Goal: Transaction & Acquisition: Book appointment/travel/reservation

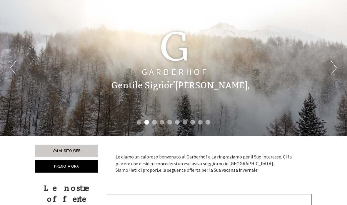
click at [314, 70] on div "Previous Next 1 2 3 4 5 6 7 8 9 10" at bounding box center [173, 68] width 347 height 136
click at [336, 65] on button "Next" at bounding box center [333, 67] width 6 height 15
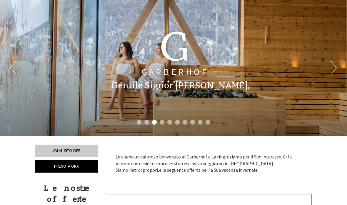
click at [331, 62] on button "Next" at bounding box center [333, 67] width 6 height 15
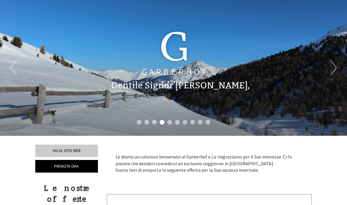
click at [335, 65] on button "Next" at bounding box center [333, 67] width 6 height 15
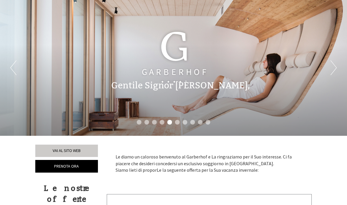
click at [331, 66] on button "Next" at bounding box center [333, 67] width 6 height 15
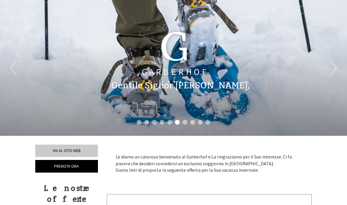
click at [335, 61] on button "Next" at bounding box center [333, 67] width 6 height 15
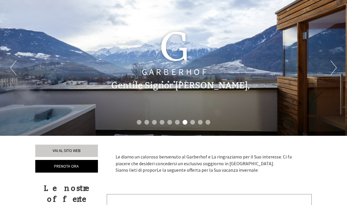
click at [330, 65] on button "Next" at bounding box center [333, 67] width 6 height 15
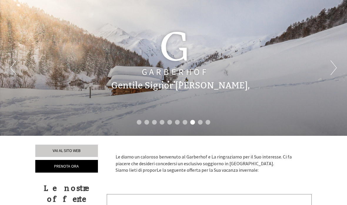
click at [334, 65] on button "Next" at bounding box center [333, 67] width 6 height 15
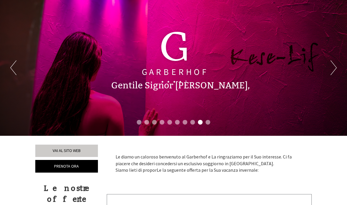
click at [336, 67] on button "Next" at bounding box center [333, 67] width 6 height 15
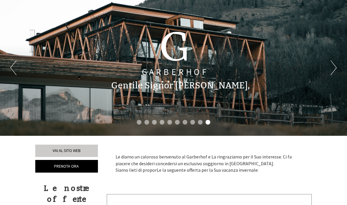
click at [338, 60] on div "Previous Next 1 2 3 4 5 6 7 8 9 10" at bounding box center [173, 68] width 347 height 136
click at [335, 66] on button "Next" at bounding box center [333, 67] width 6 height 15
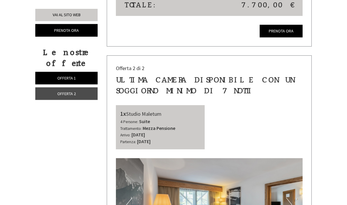
scroll to position [698, 0]
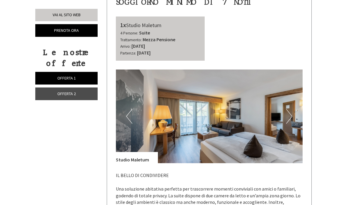
click at [294, 94] on img at bounding box center [209, 115] width 187 height 93
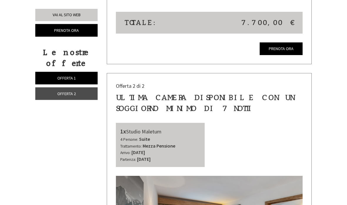
scroll to position [579, 0]
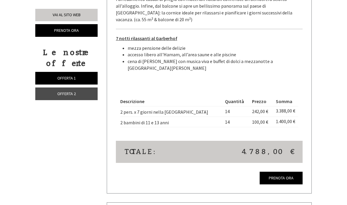
scroll to position [908, 0]
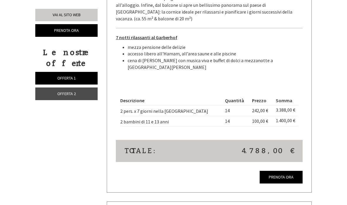
click at [277, 171] on link "Prenota ora" at bounding box center [281, 177] width 43 height 13
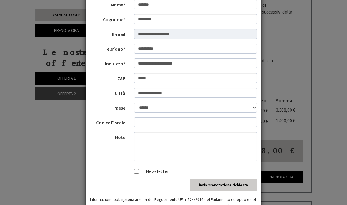
scroll to position [54, 0]
click at [197, 125] on input "Codice Fiscale" at bounding box center [195, 122] width 123 height 10
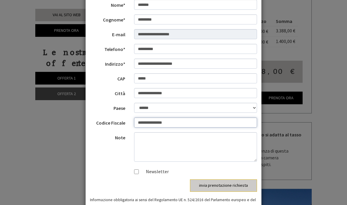
type input "**********"
click at [222, 181] on button "invia prenotazione richiesta" at bounding box center [223, 185] width 67 height 12
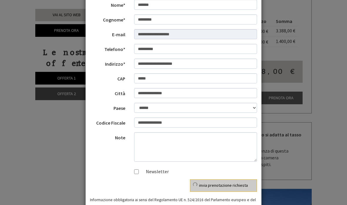
scroll to position [0, 0]
